Goal: Task Accomplishment & Management: Manage account settings

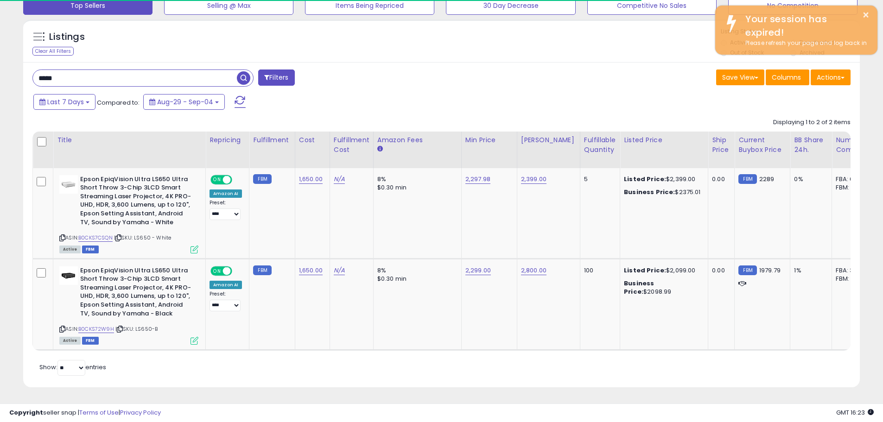
scroll to position [190, 485]
